Goal: Information Seeking & Learning: Learn about a topic

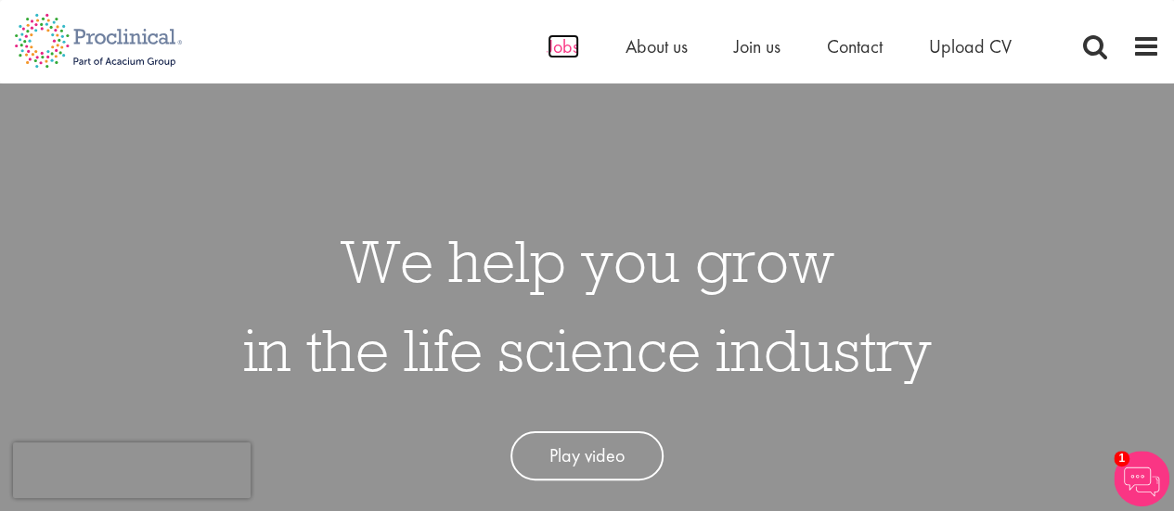
click at [560, 44] on span "Jobs" at bounding box center [563, 46] width 32 height 24
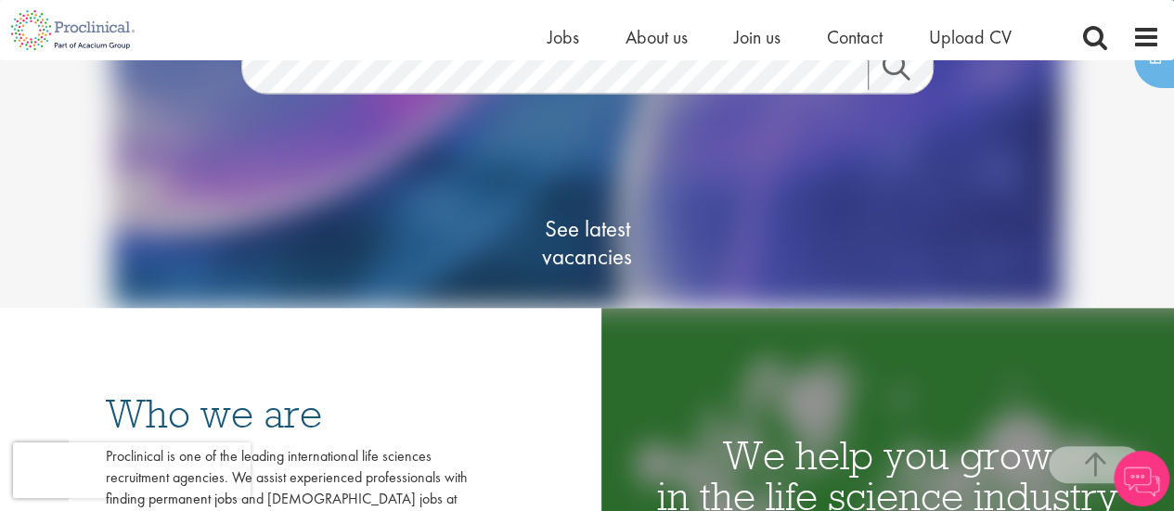
scroll to position [289, 0]
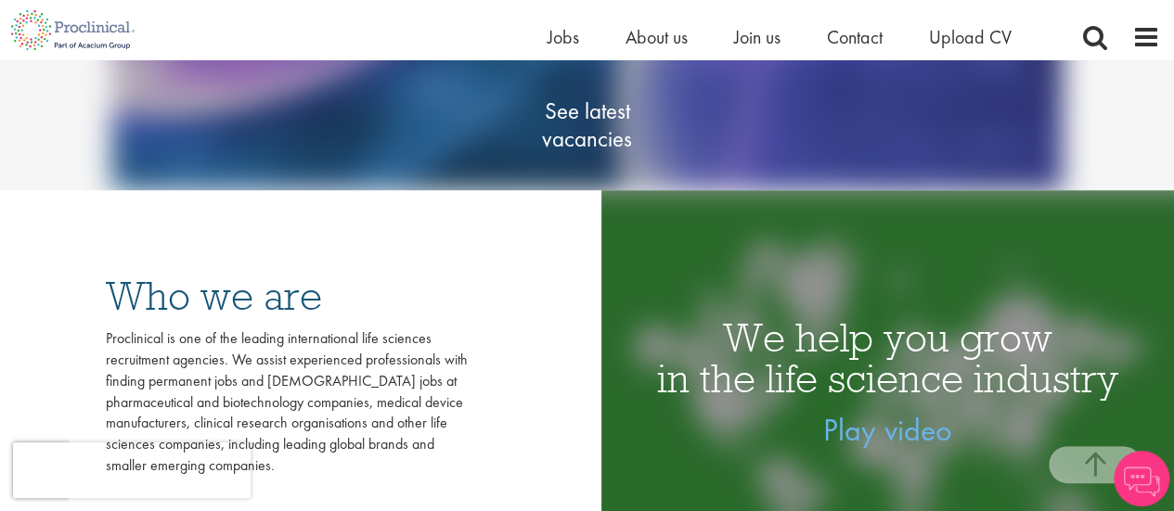
click at [596, 125] on span "See latest vacancies" at bounding box center [587, 125] width 186 height 56
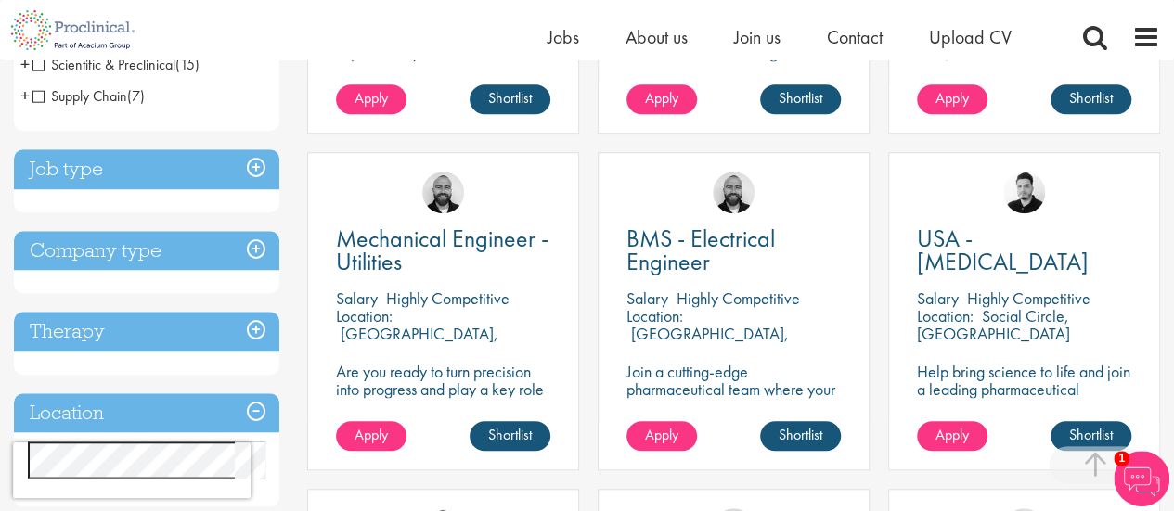
scroll to position [617, 0]
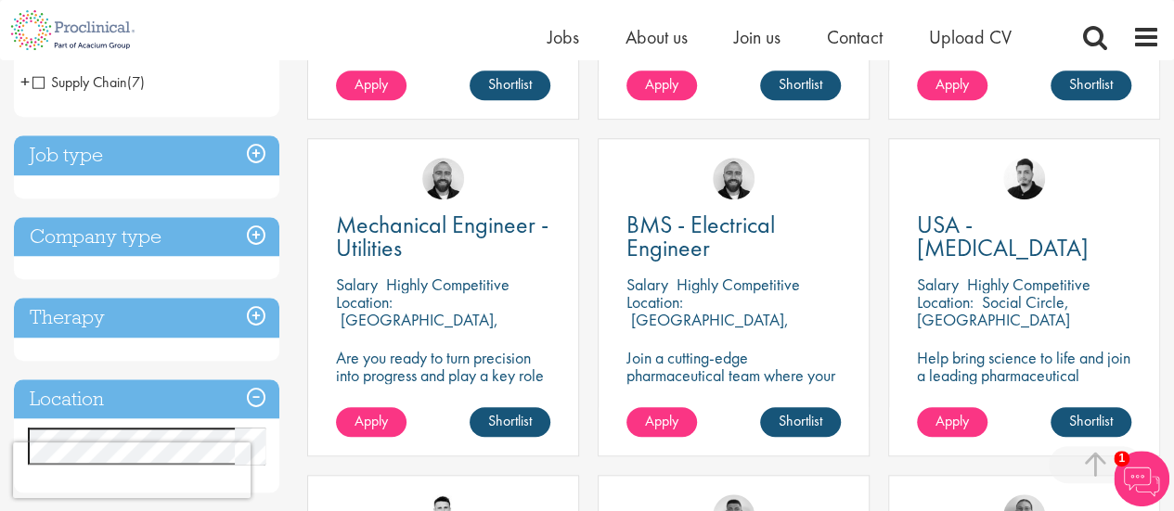
click at [259, 150] on h3 "Job type" at bounding box center [146, 155] width 265 height 40
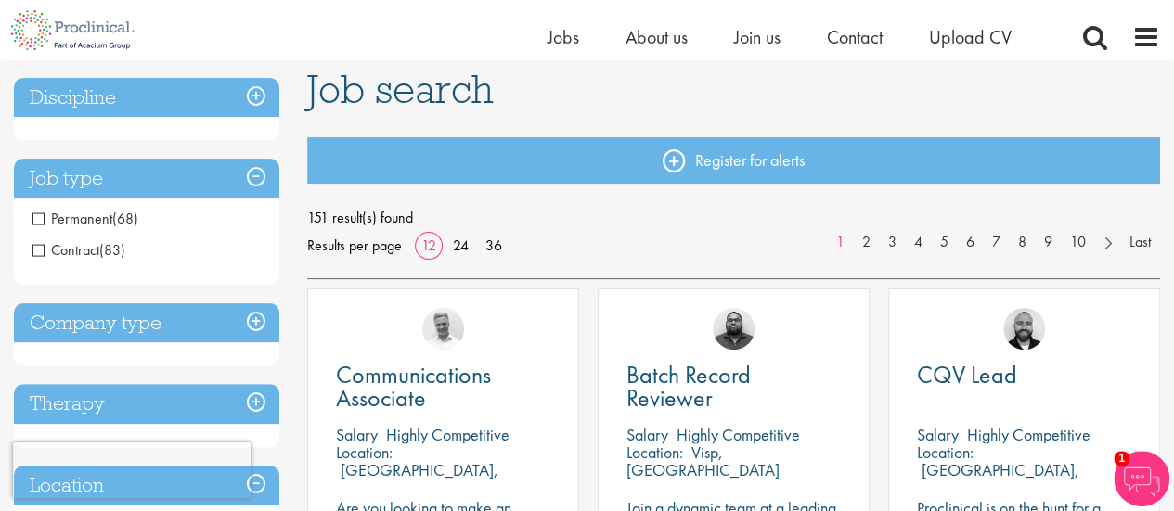
scroll to position [126, 0]
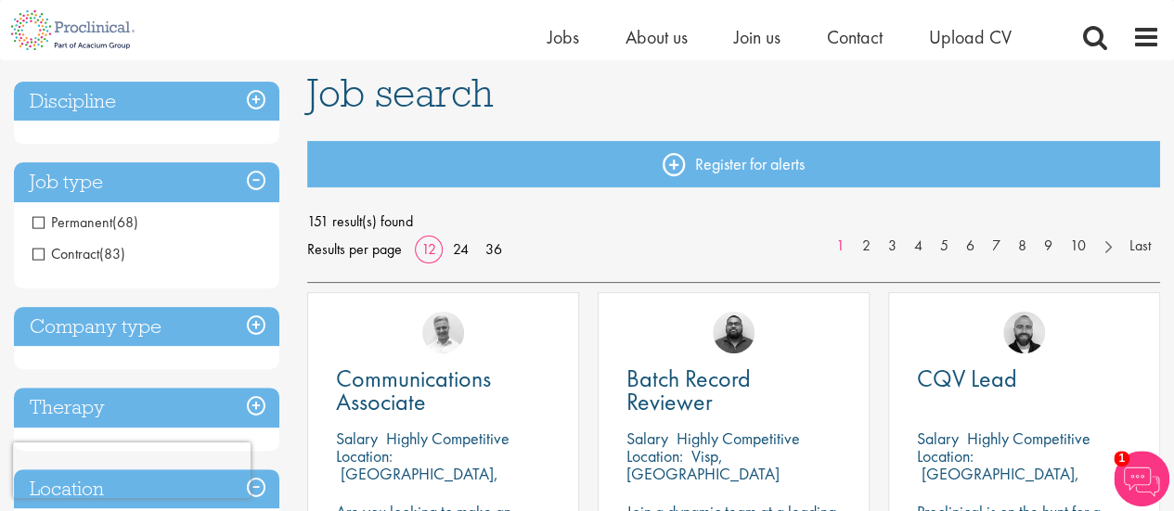
click at [40, 219] on span "Permanent" at bounding box center [72, 221] width 80 height 19
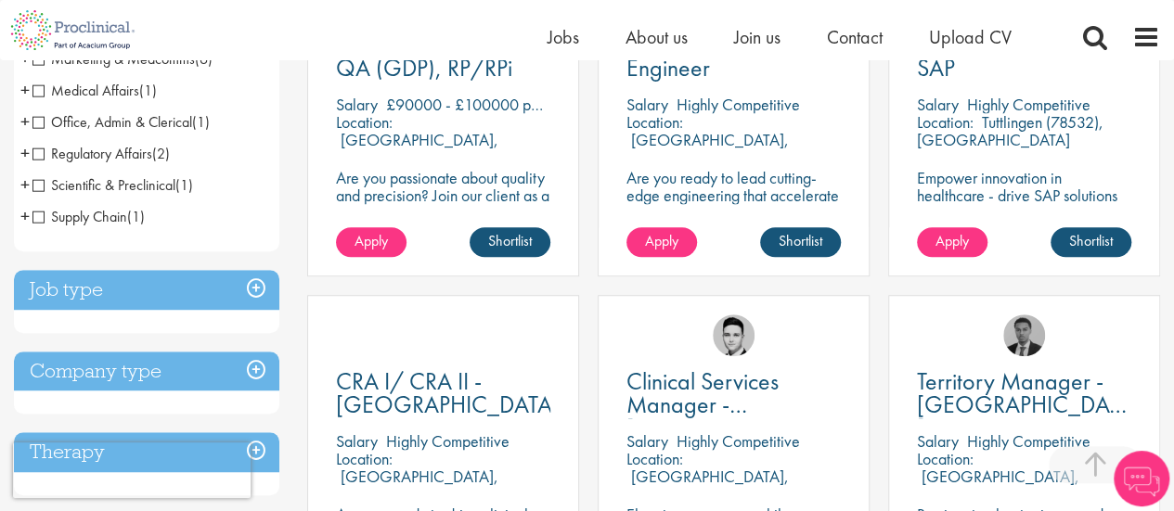
scroll to position [489, 0]
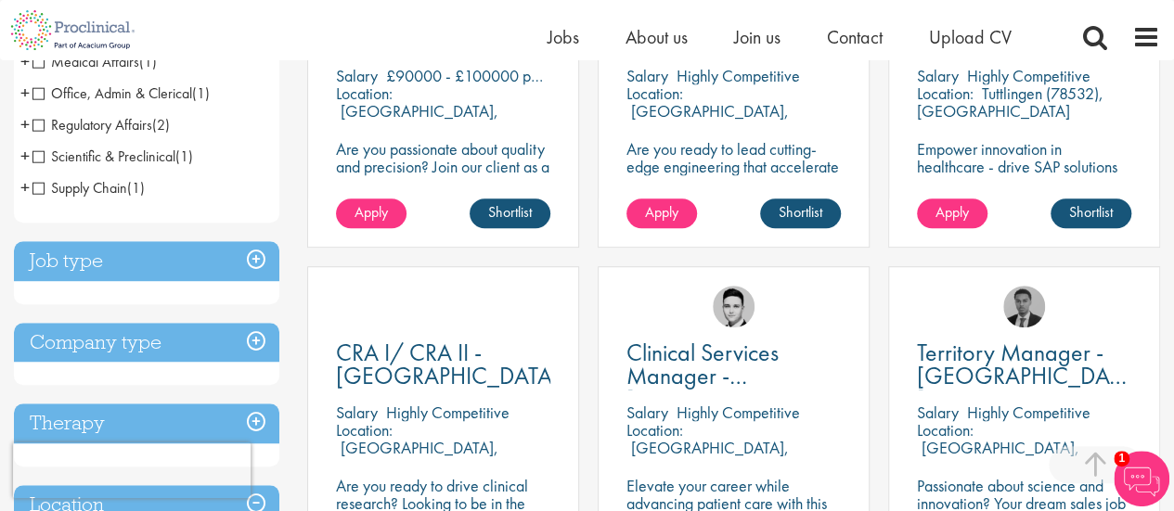
click at [252, 257] on h3 "Job type" at bounding box center [146, 261] width 265 height 40
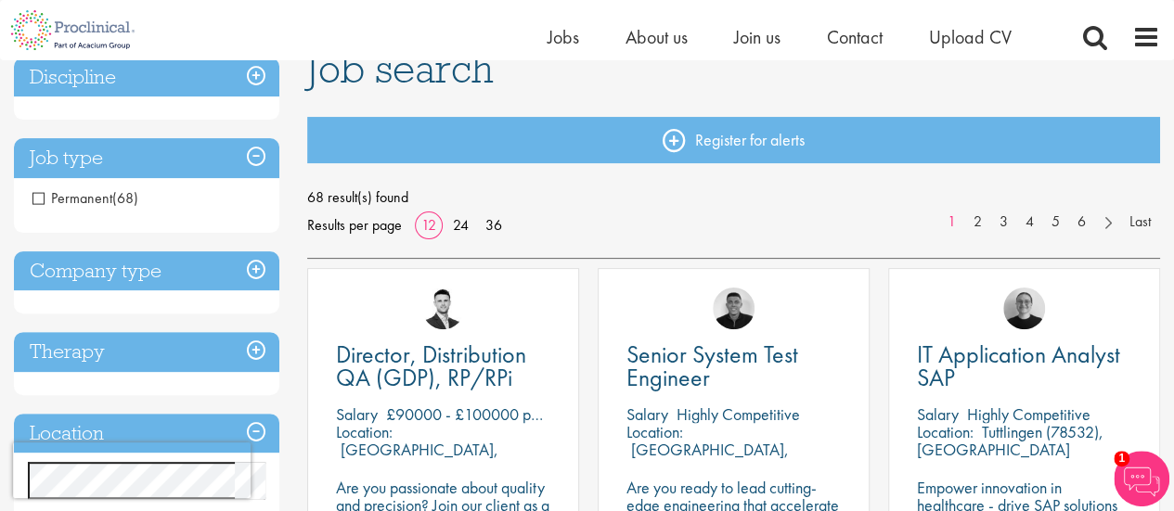
scroll to position [154, 0]
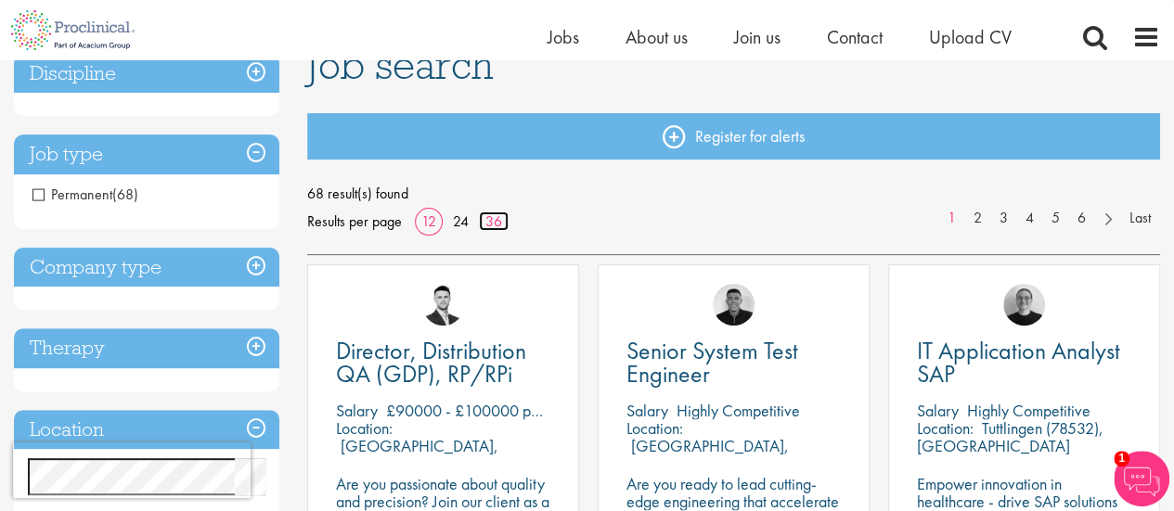
click at [491, 220] on link "36" at bounding box center [494, 221] width 30 height 19
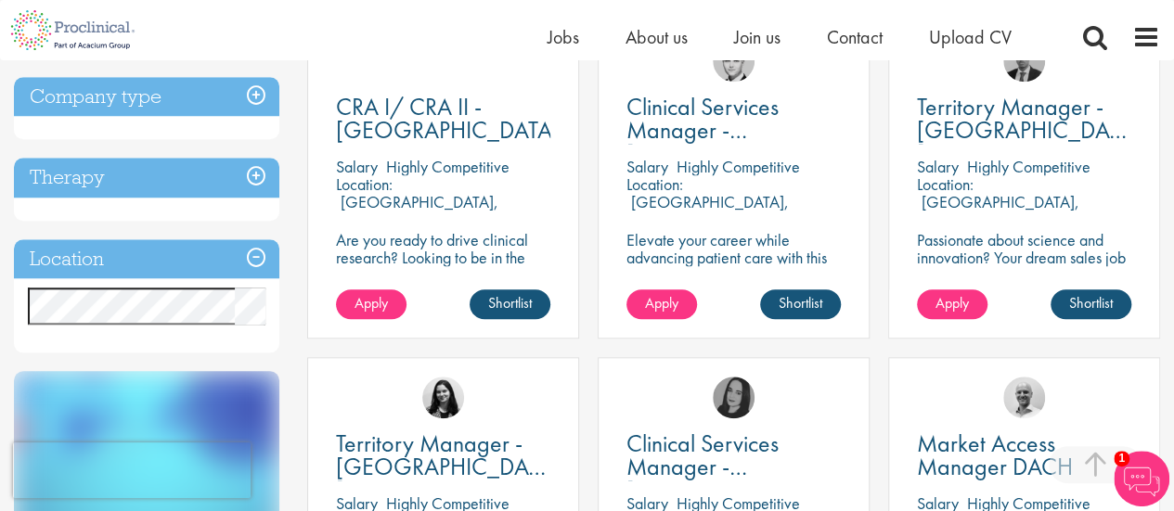
scroll to position [819, 0]
